Goal: Check status: Check status

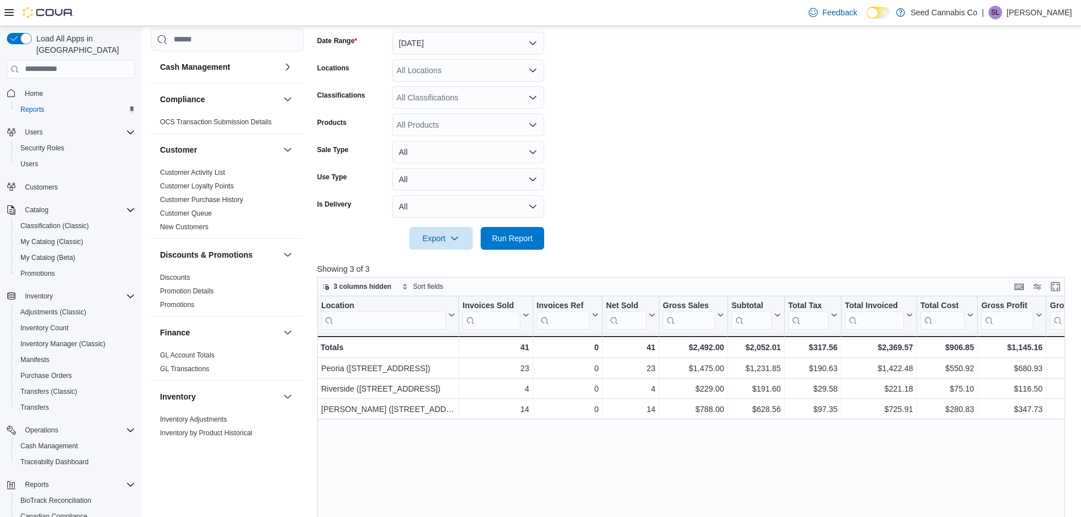
scroll to position [100, 0]
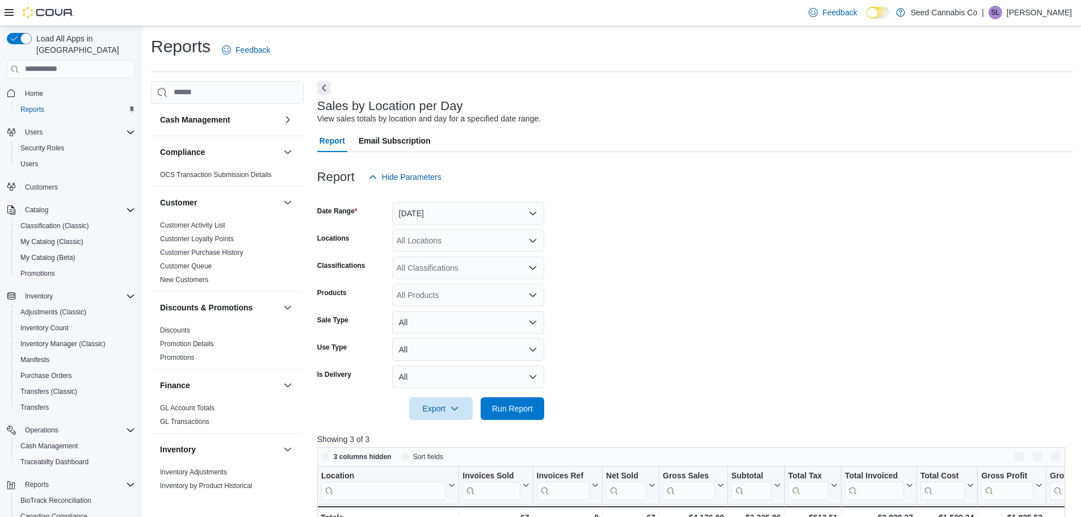
scroll to position [227, 0]
